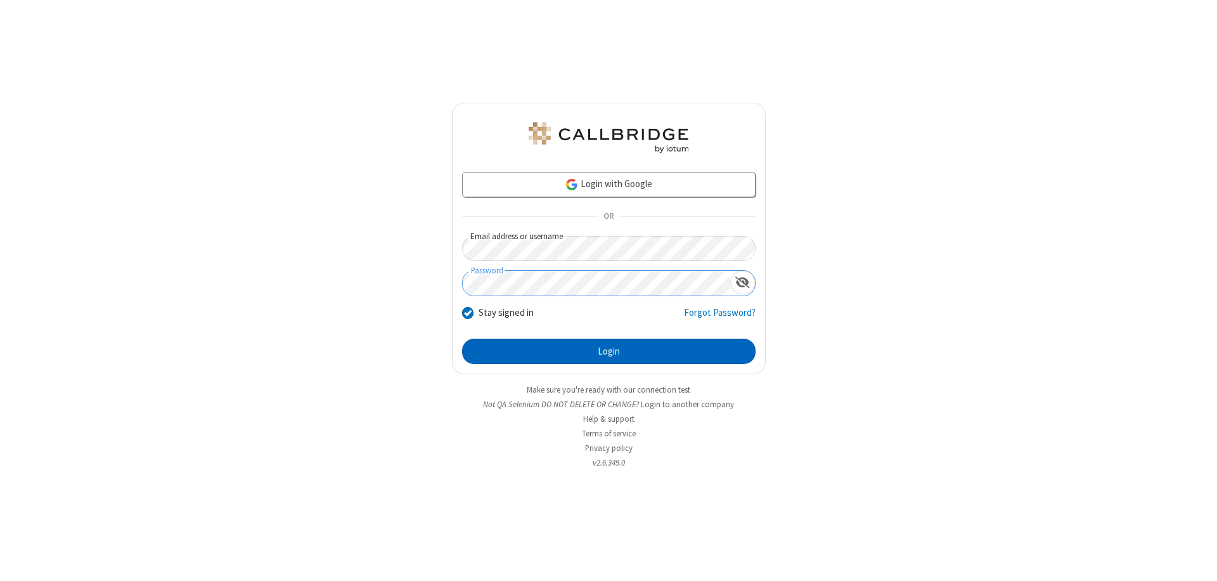
click at [609, 351] on button "Login" at bounding box center [608, 350] width 293 height 25
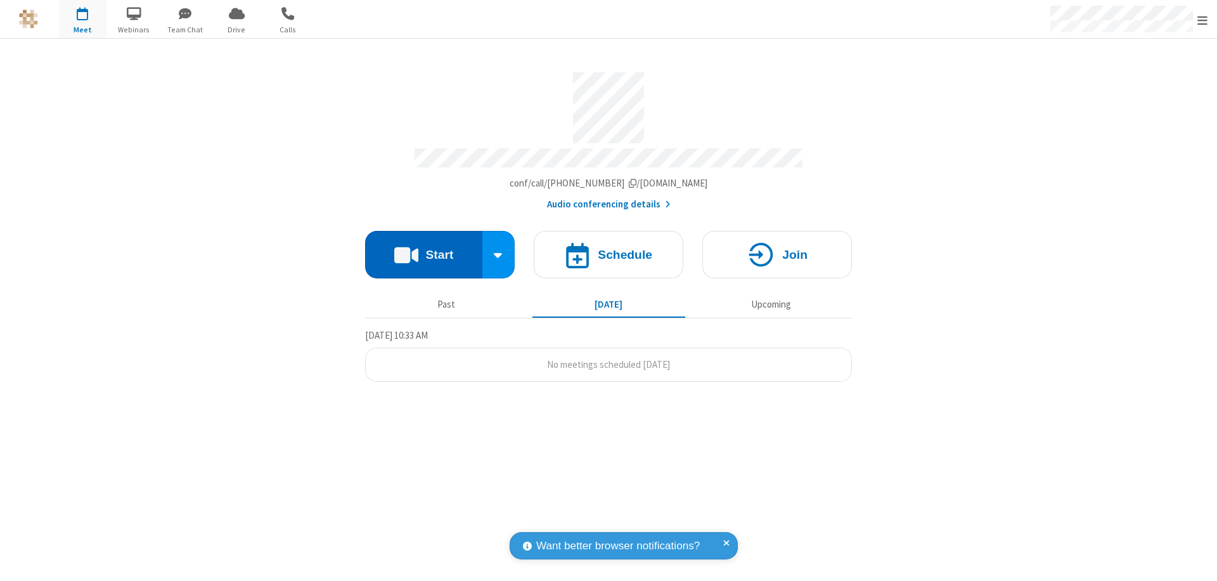
click at [423, 248] on button "Start" at bounding box center [423, 255] width 117 height 48
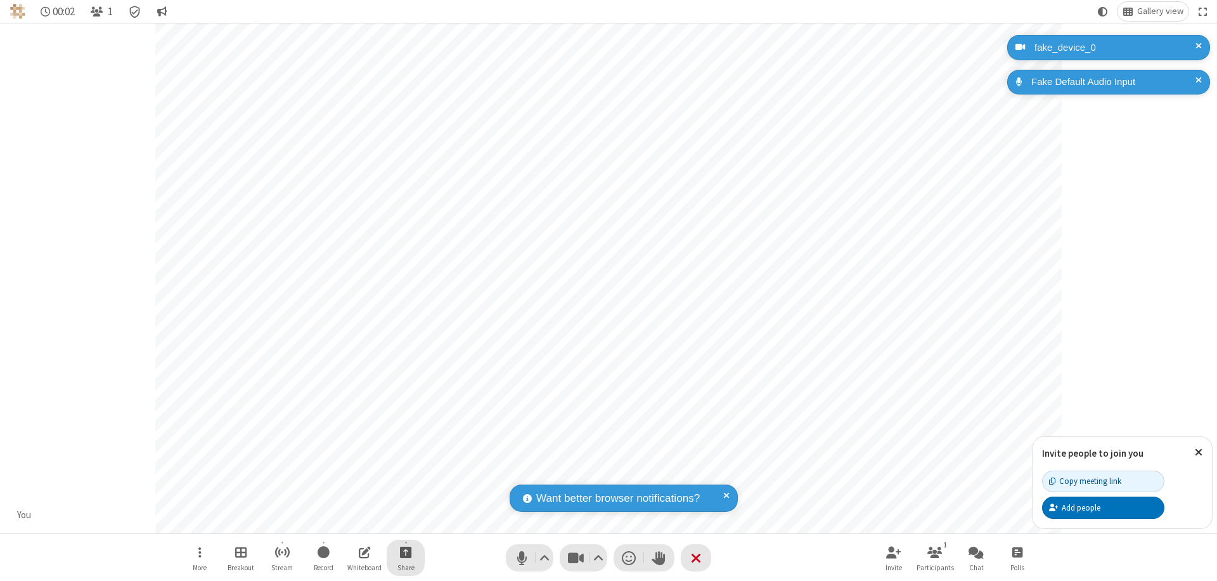
click at [406, 551] on span "Start sharing" at bounding box center [406, 552] width 12 height 16
click at [354, 499] on span "Present files & media" at bounding box center [354, 499] width 15 height 11
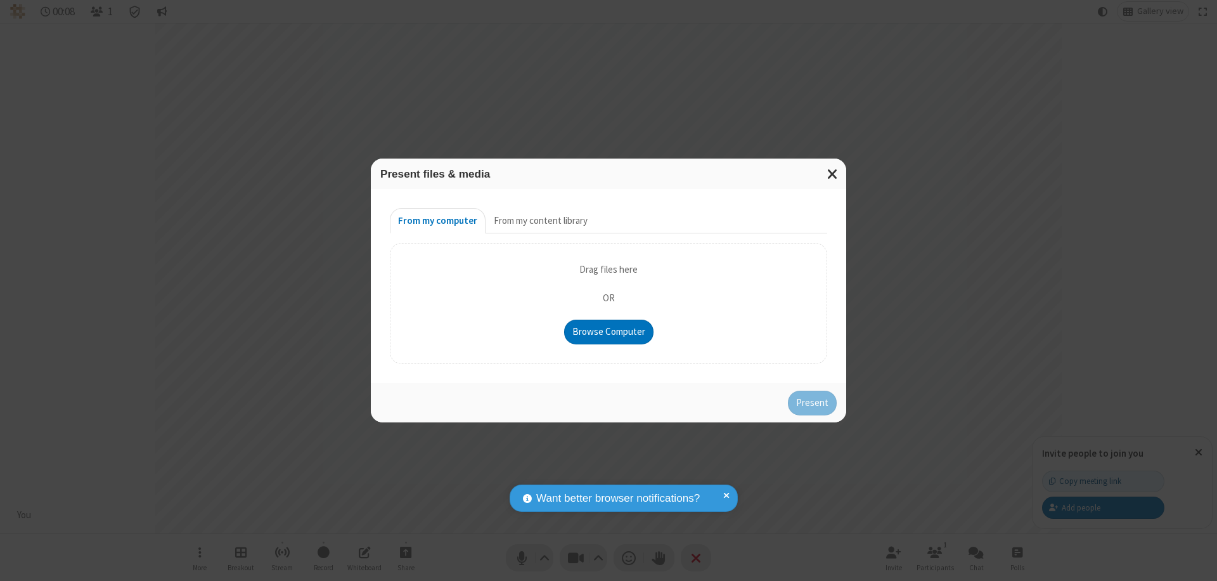
click at [539, 221] on button "From my content library" at bounding box center [541, 220] width 110 height 25
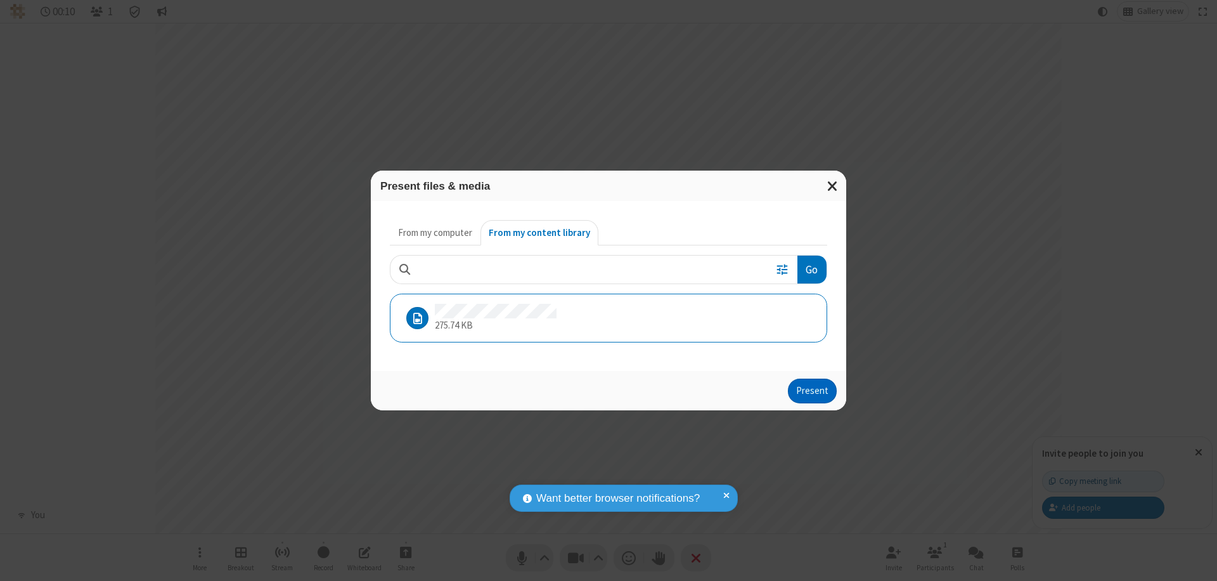
click at [813, 390] on button "Present" at bounding box center [812, 390] width 49 height 25
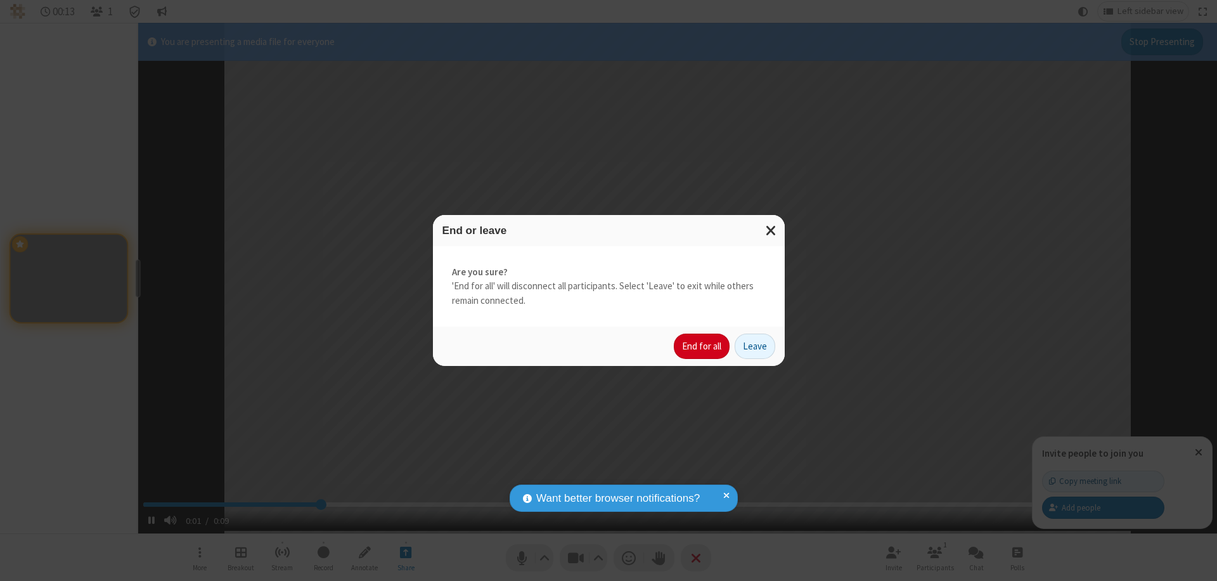
type input "2.532075"
click at [702, 346] on button "End for all" at bounding box center [702, 345] width 56 height 25
